Goal: Information Seeking & Learning: Compare options

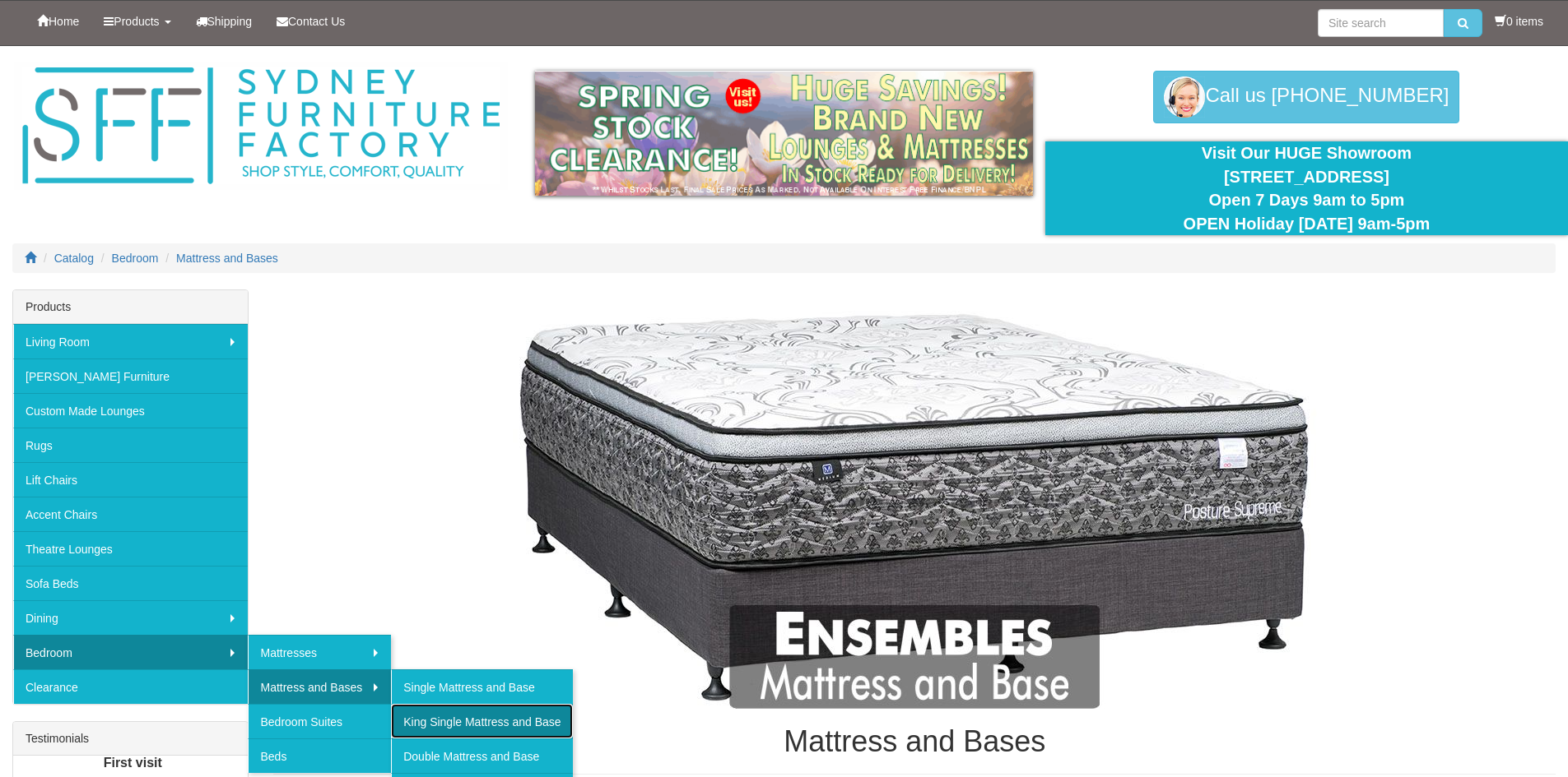
click at [451, 715] on link "King Single Mattress and Base" at bounding box center [481, 721] width 181 height 34
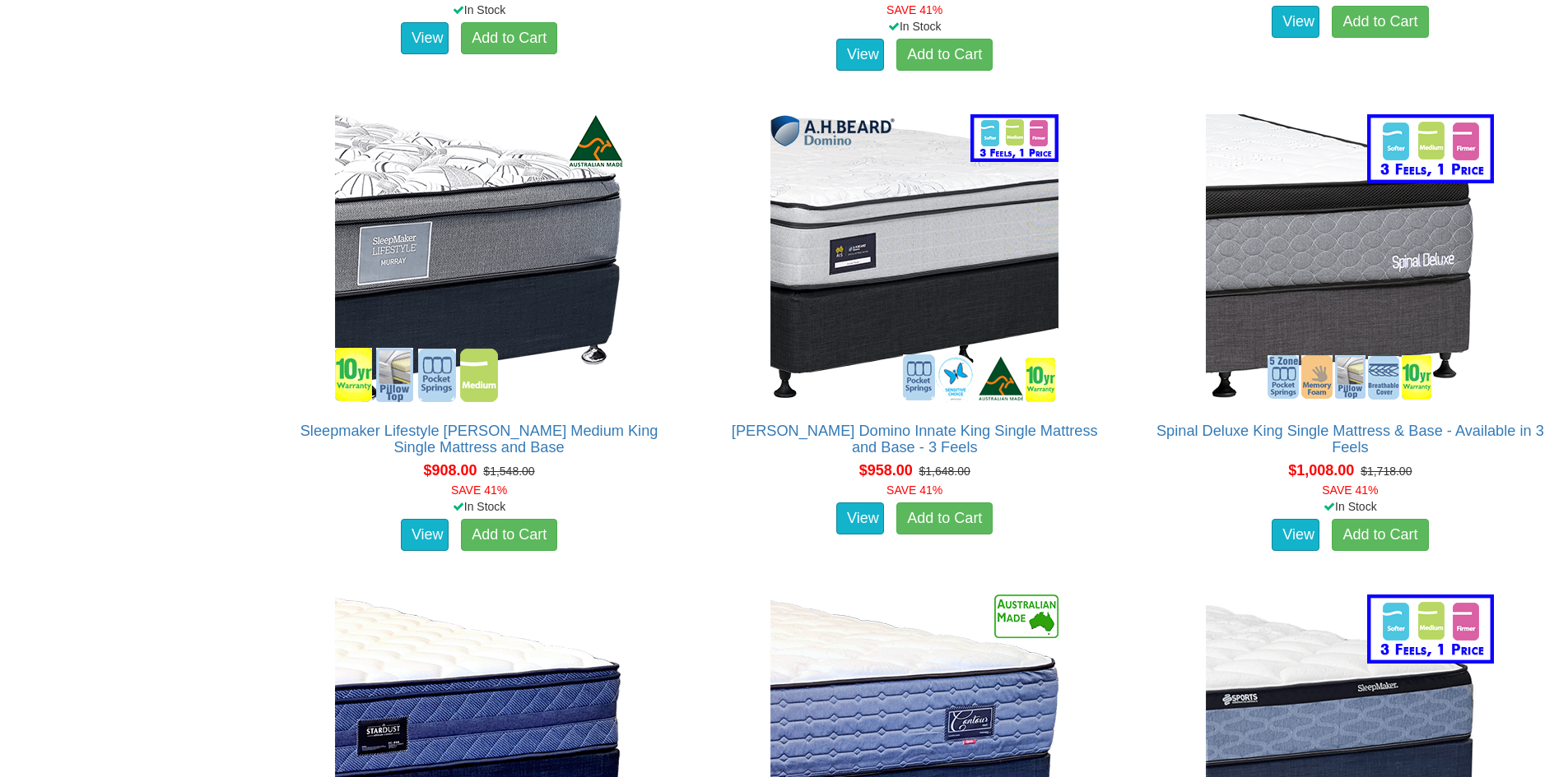
scroll to position [2468, 0]
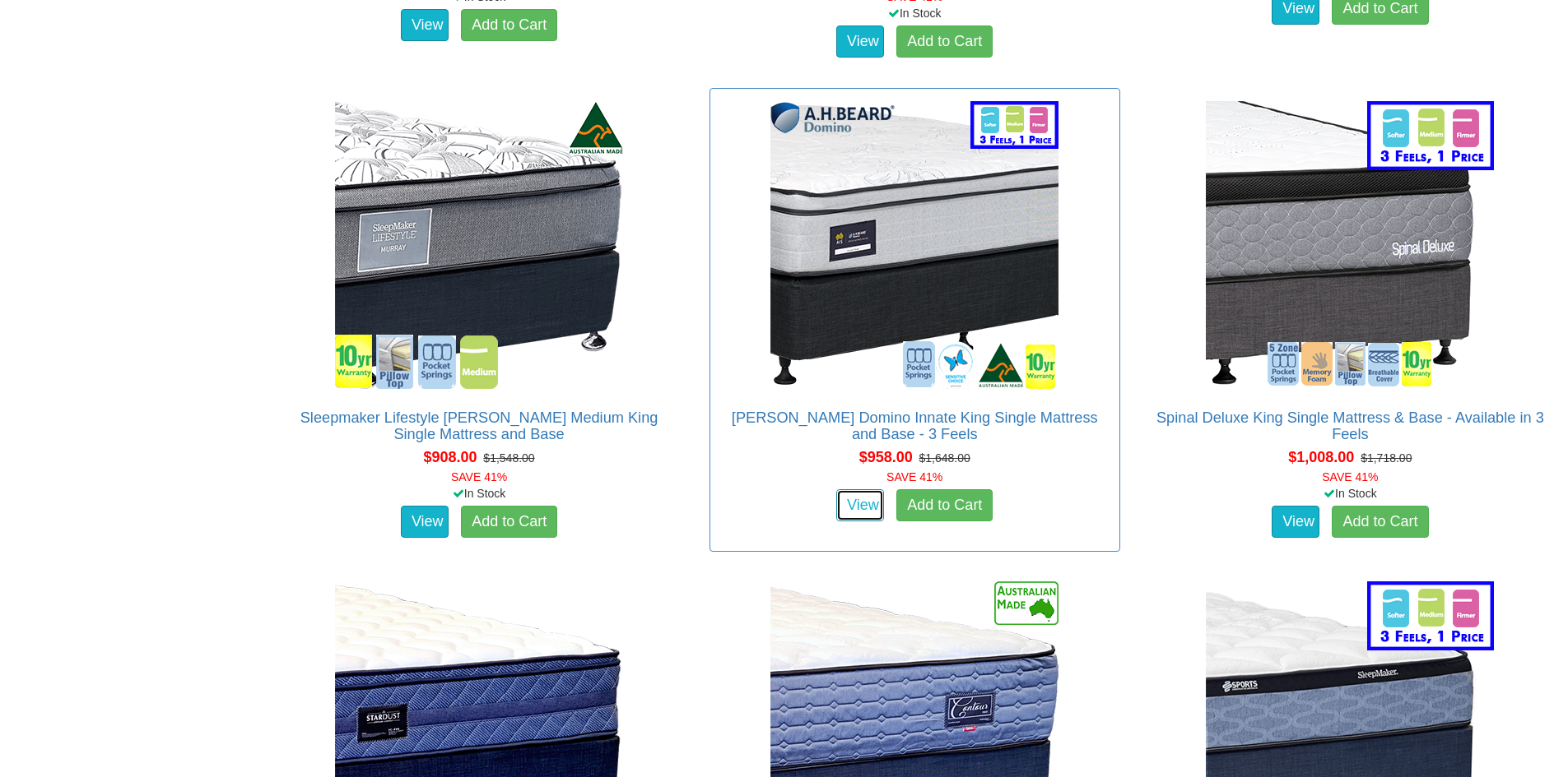
click at [871, 489] on link "View" at bounding box center [860, 505] width 48 height 33
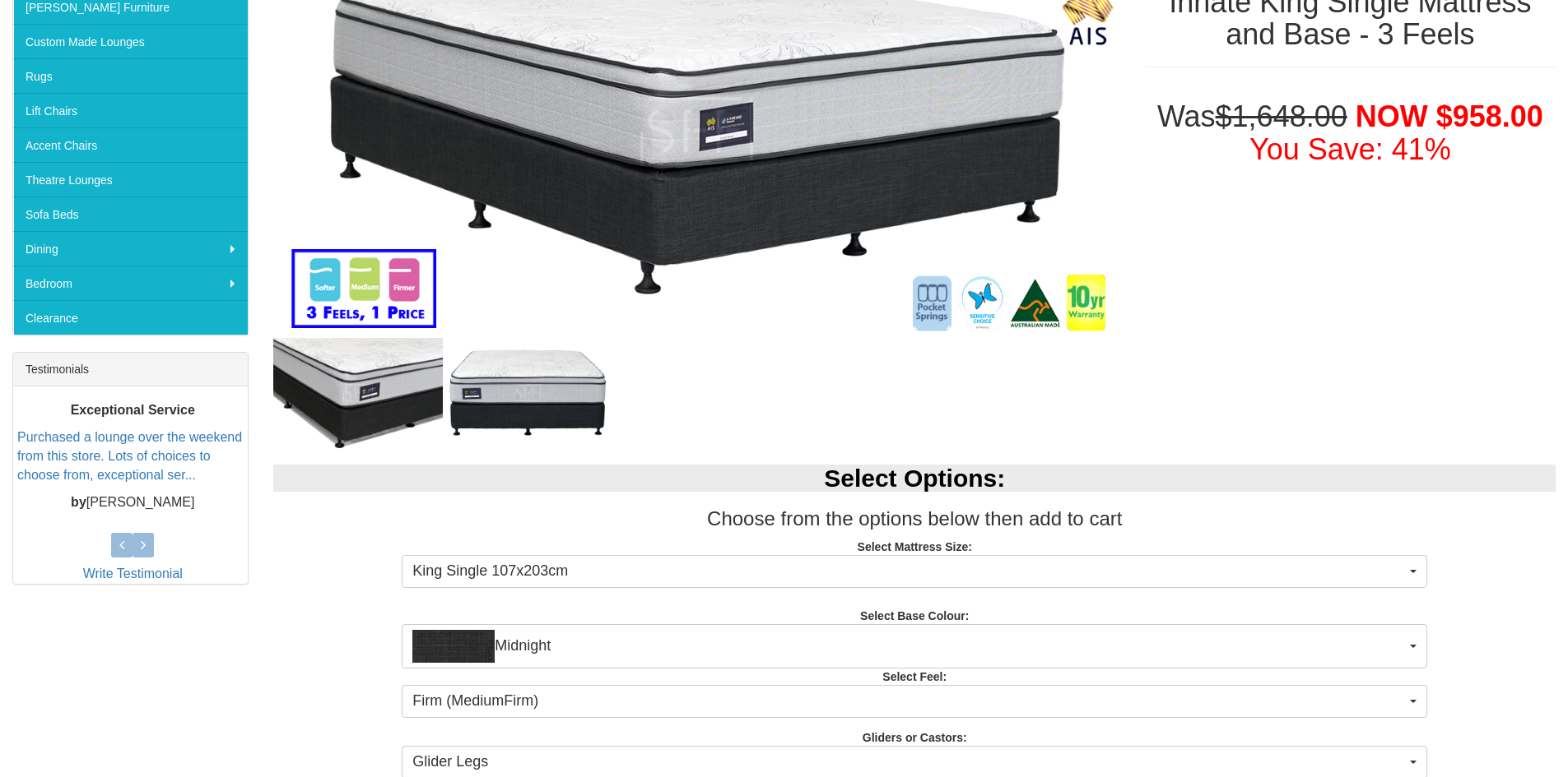
scroll to position [329, 0]
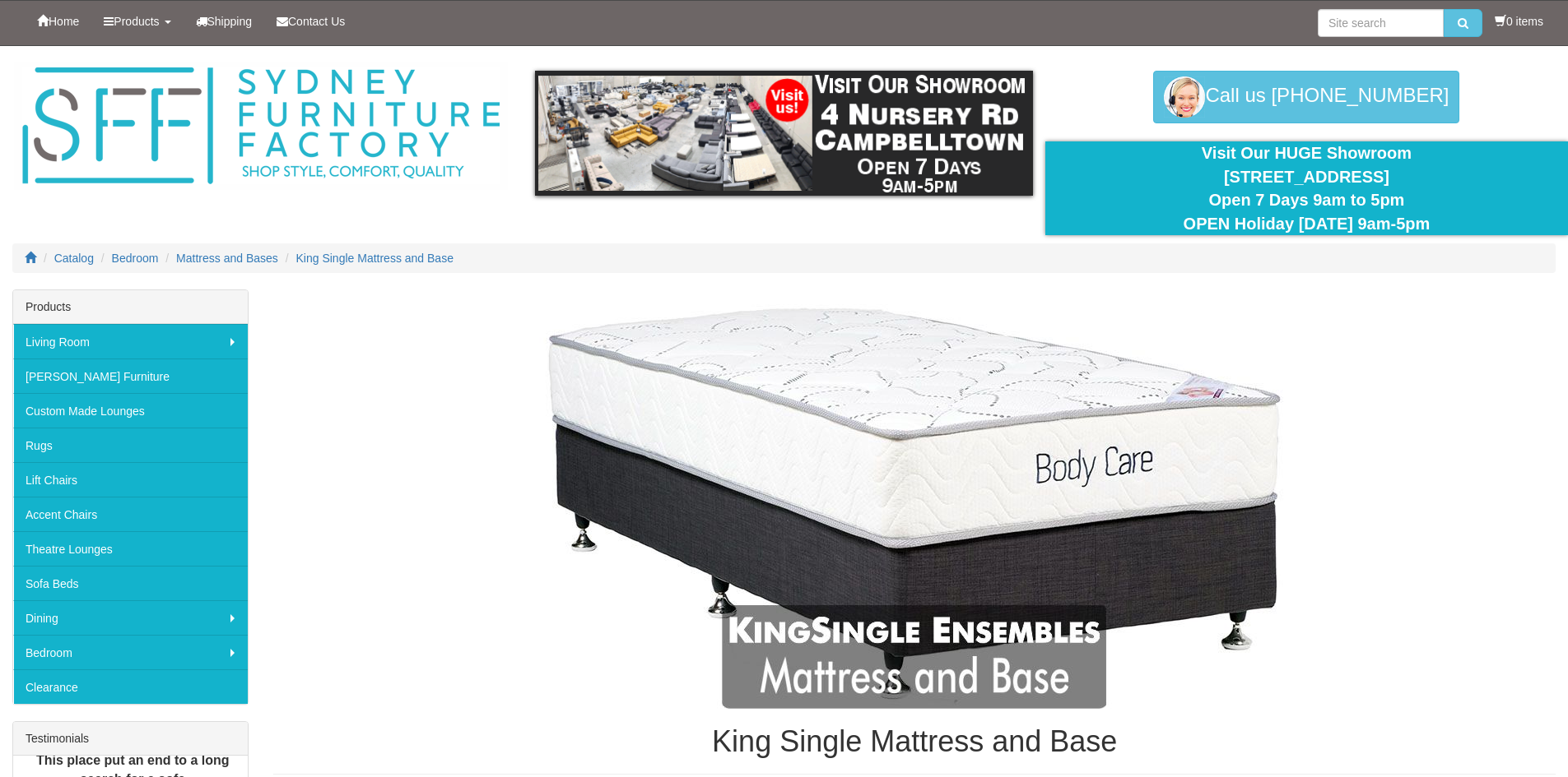
scroll to position [2460, 0]
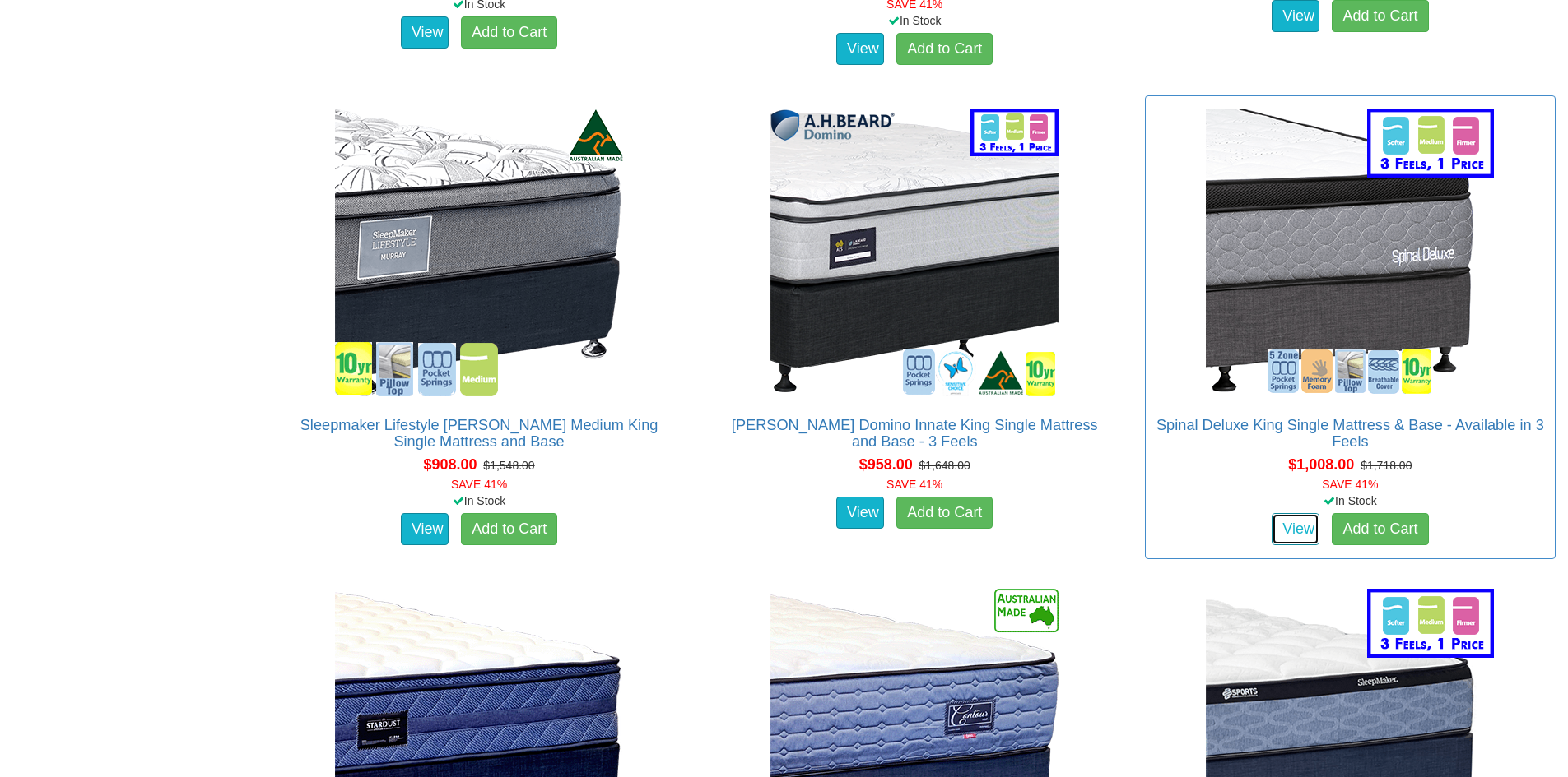
click at [1298, 513] on link "View" at bounding box center [1295, 529] width 48 height 33
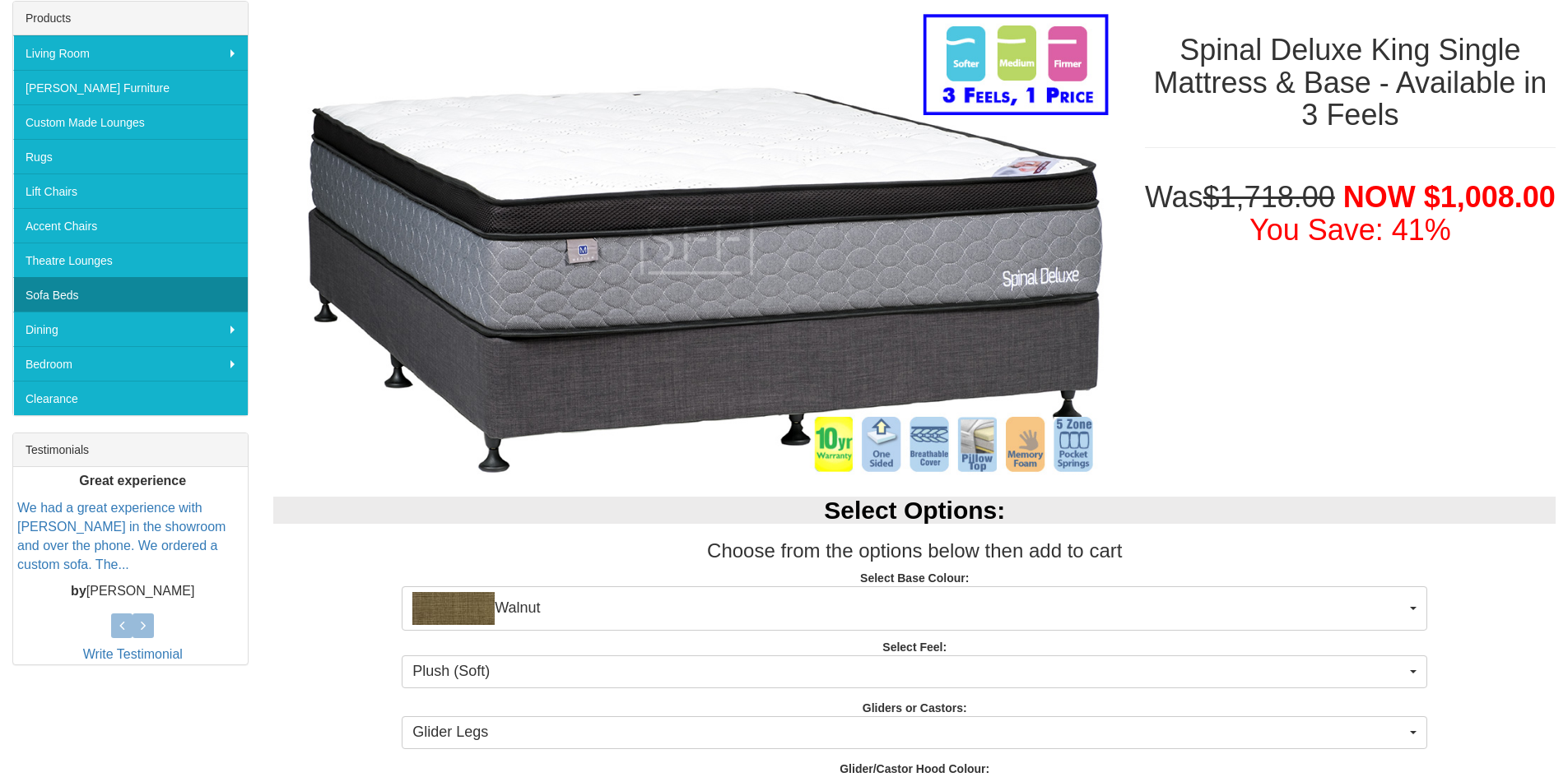
scroll to position [43, 0]
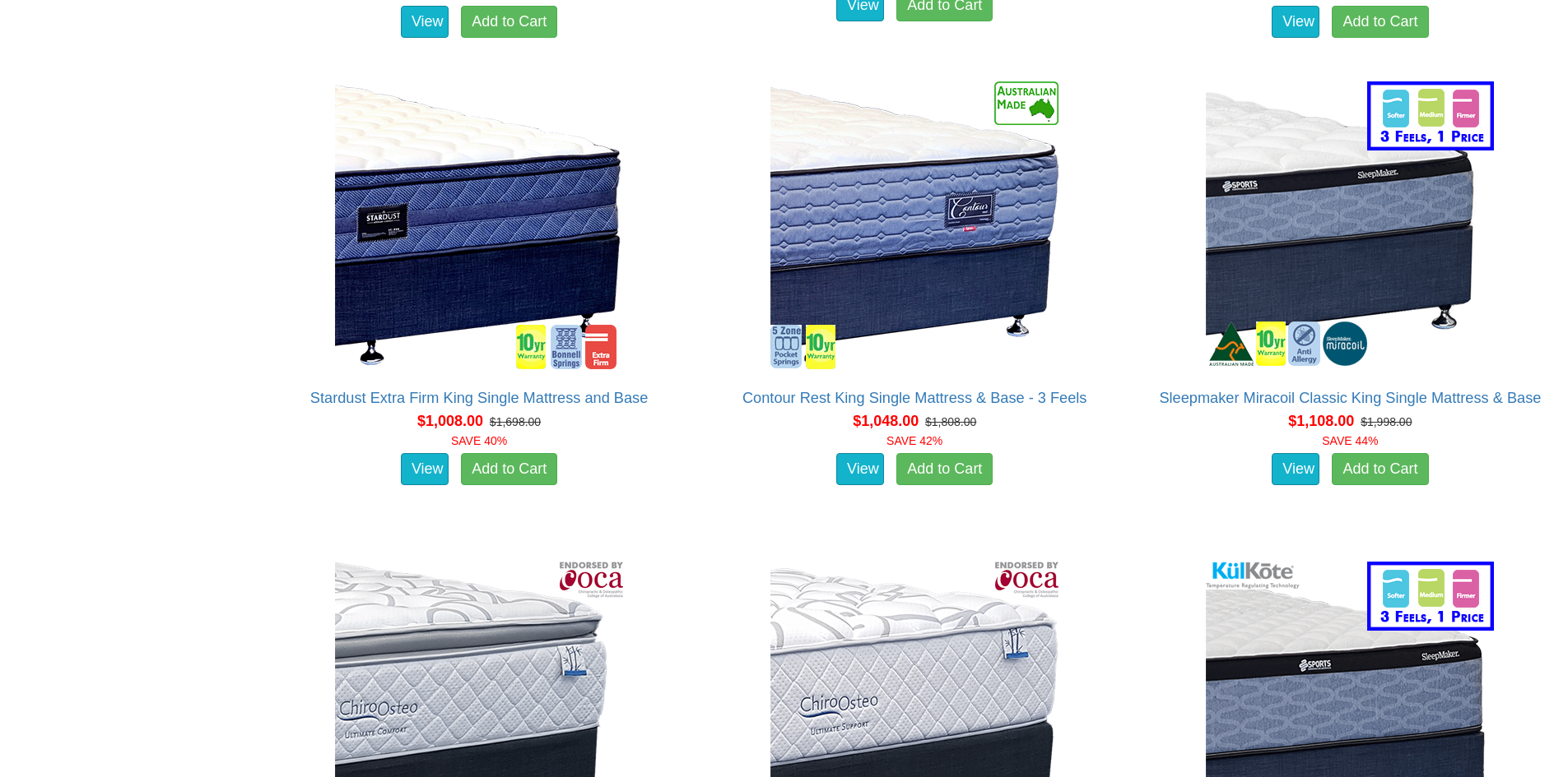
scroll to position [3029, 0]
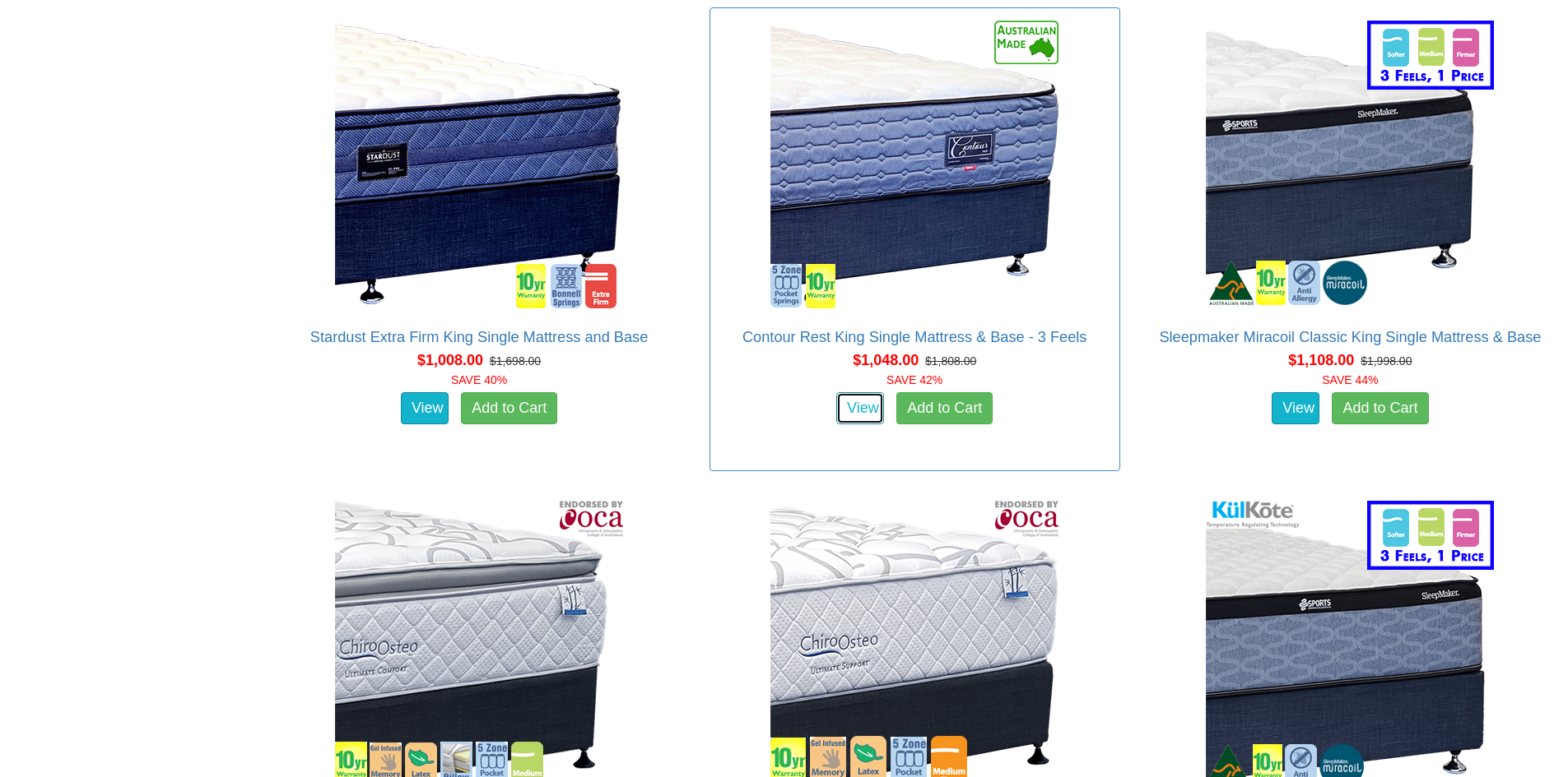
click at [865, 393] on link "View" at bounding box center [860, 409] width 48 height 33
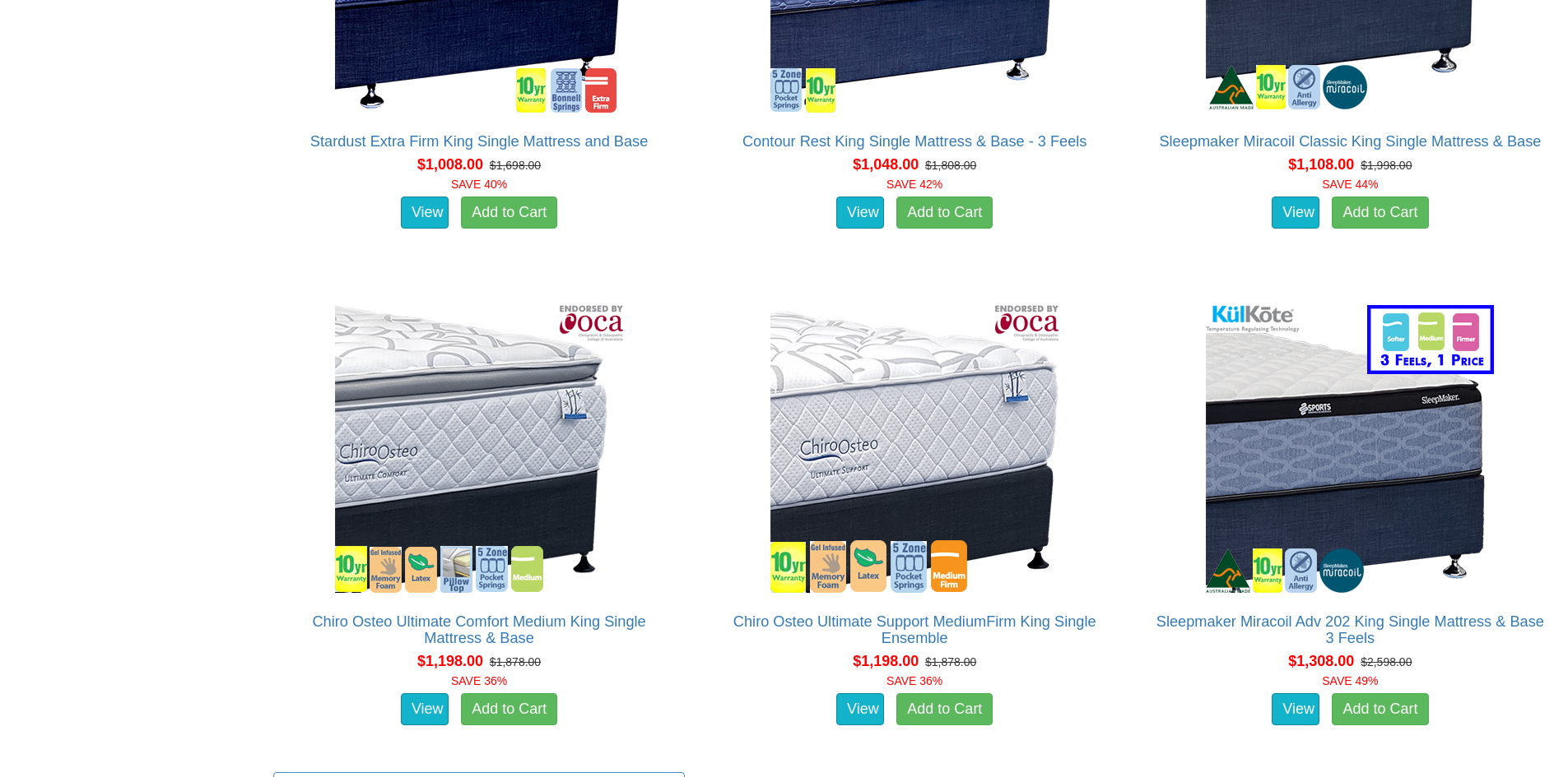
scroll to position [3111, 0]
